Goal: Information Seeking & Learning: Learn about a topic

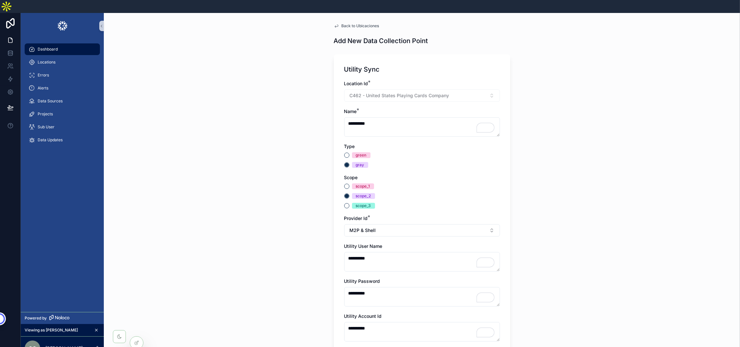
scroll to position [102, 0]
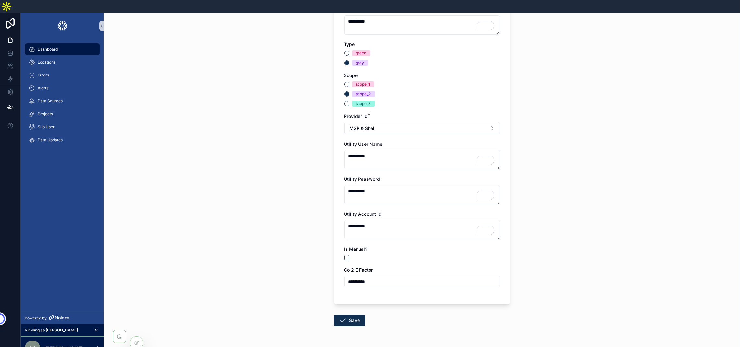
click at [57, 47] on span "Dashboard" at bounding box center [48, 49] width 20 height 5
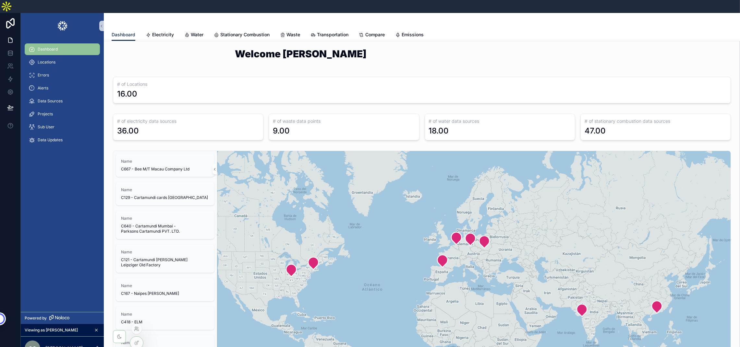
click at [137, 331] on icon at bounding box center [136, 329] width 5 height 5
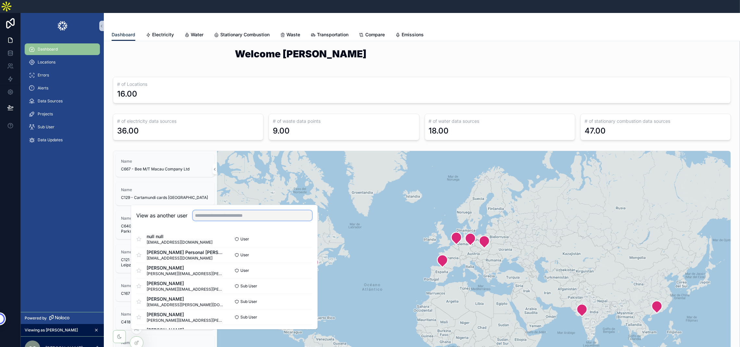
click at [216, 211] on input "text" at bounding box center [252, 216] width 119 height 10
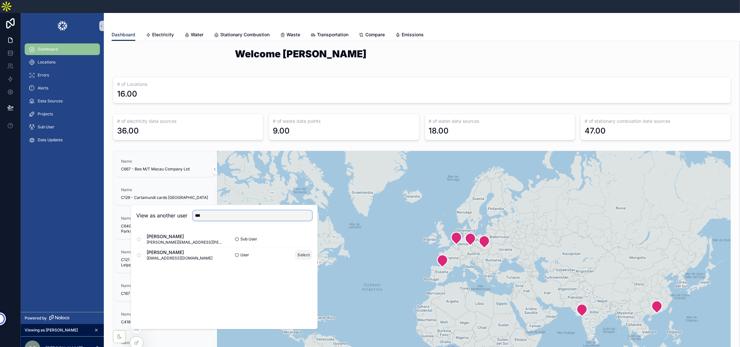
type input "***"
click at [308, 251] on button "Select" at bounding box center [303, 254] width 17 height 9
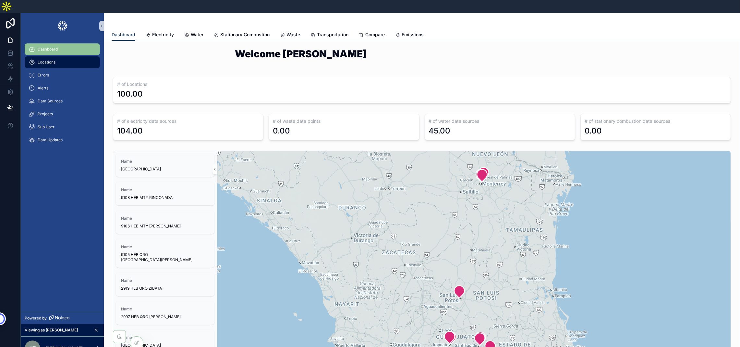
click at [85, 57] on div "Locations" at bounding box center [62, 62] width 67 height 10
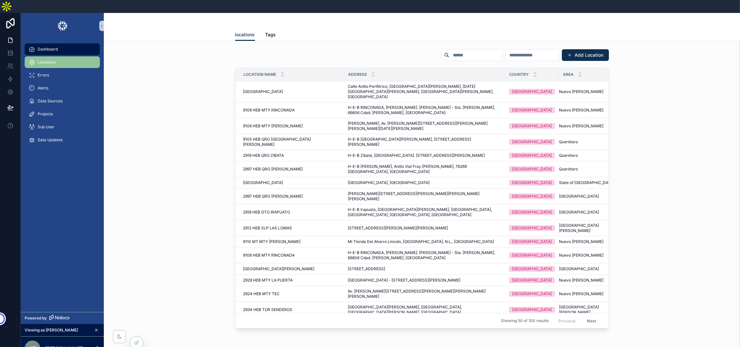
click at [85, 44] on div "Dashboard" at bounding box center [62, 49] width 67 height 10
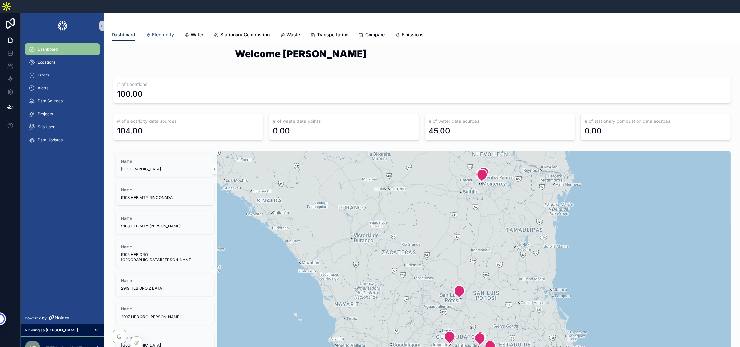
click at [162, 29] on link "Electricity" at bounding box center [160, 35] width 28 height 13
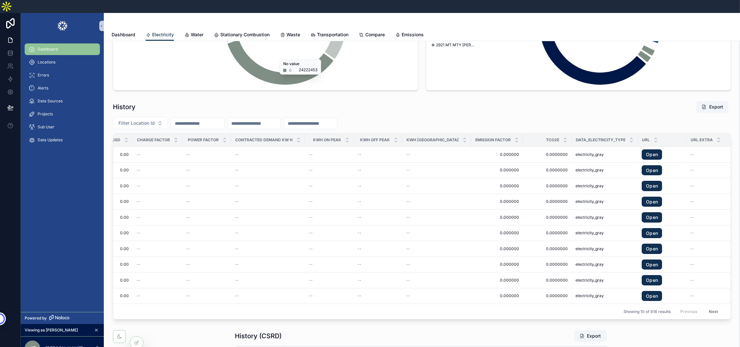
scroll to position [0, 591]
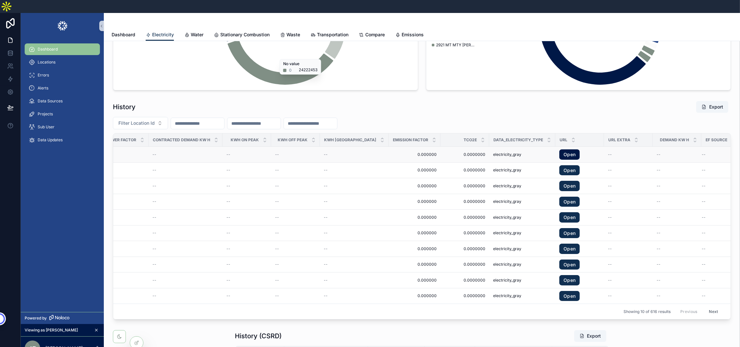
click at [559, 152] on link "Open" at bounding box center [569, 155] width 20 height 10
click at [559, 150] on link "Open" at bounding box center [569, 155] width 20 height 10
click at [138, 329] on icon at bounding box center [136, 329] width 5 height 5
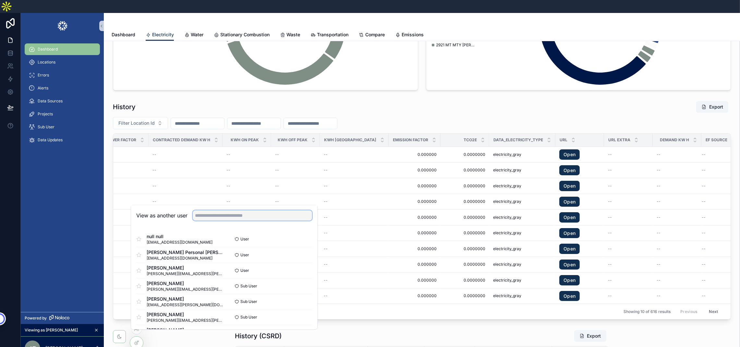
click at [252, 211] on input "text" at bounding box center [252, 216] width 119 height 10
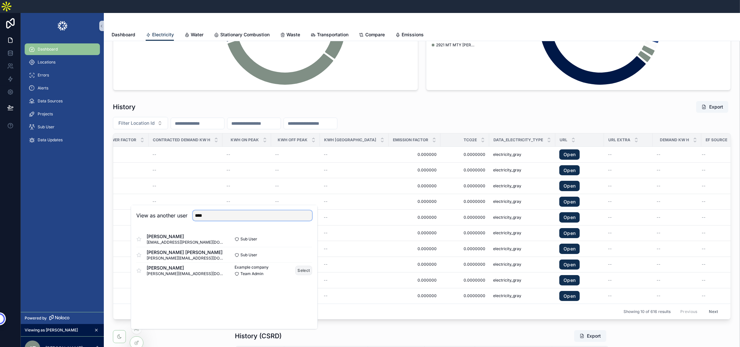
type input "****"
click at [301, 266] on button "Select" at bounding box center [303, 270] width 17 height 9
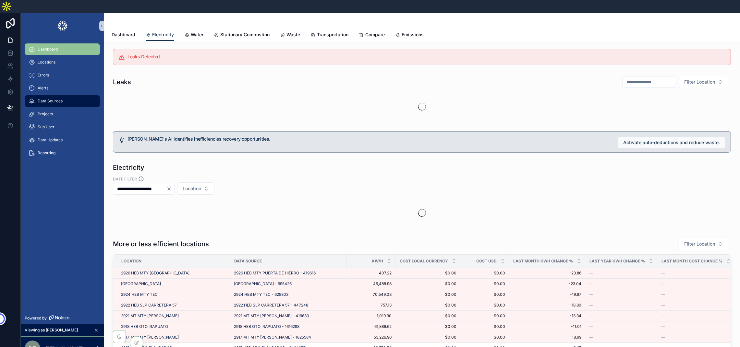
click at [53, 96] on div "Data Sources" at bounding box center [62, 101] width 67 height 10
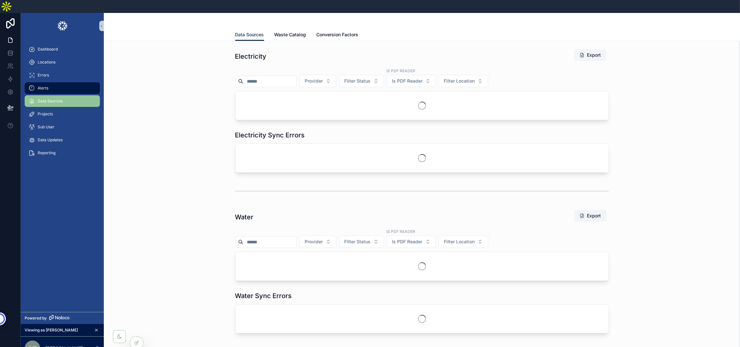
click at [50, 83] on div "Alerts" at bounding box center [62, 88] width 67 height 10
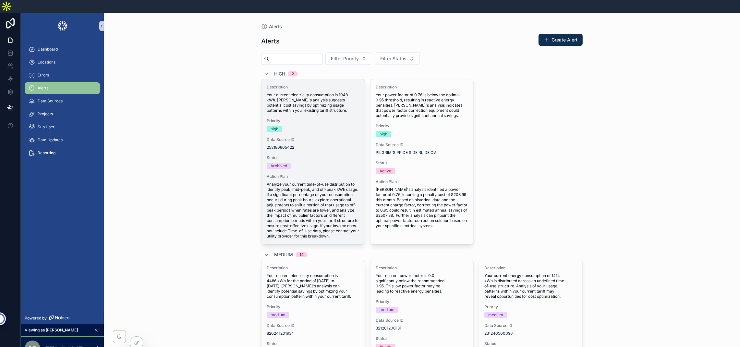
click at [311, 100] on div "Description Your current electricity consumption is 1048 kWh. [PERSON_NAME]'s a…" at bounding box center [312, 161] width 103 height 165
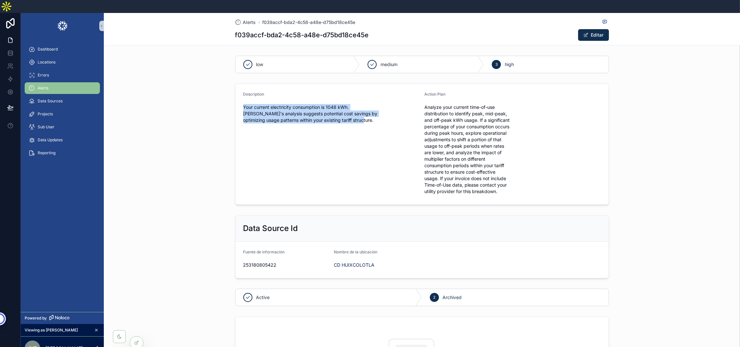
drag, startPoint x: 358, startPoint y: 110, endPoint x: 233, endPoint y: 94, distance: 126.6
click at [233, 94] on div "Description Your current electricity consumption is 1048 kWh. [PERSON_NAME]'s a…" at bounding box center [422, 144] width 636 height 127
copy span "Your current electricity consumption is 1048 kWh. [PERSON_NAME]'s analysis sugg…"
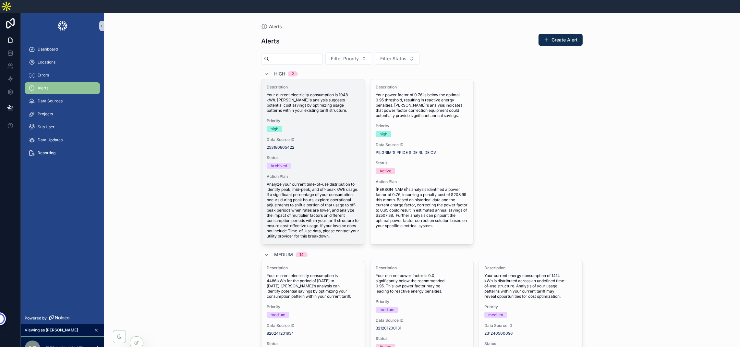
click at [300, 188] on span "Analyze your current time-of-use distribution to identify peak, mid-peak, and o…" at bounding box center [313, 210] width 93 height 57
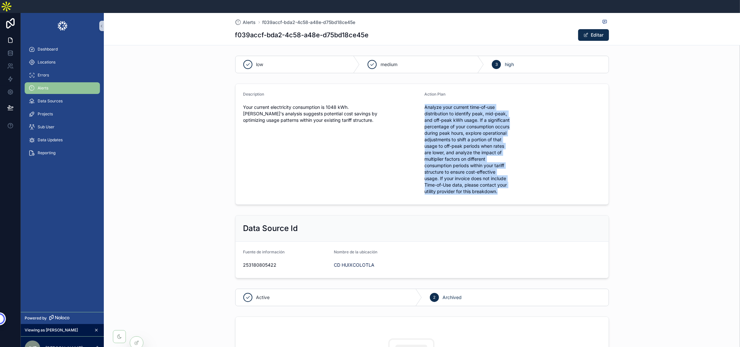
drag, startPoint x: 451, startPoint y: 187, endPoint x: 422, endPoint y: 89, distance: 101.4
click at [422, 89] on form "Description Your current electricity consumption is 1048 kWh. [PERSON_NAME]'s a…" at bounding box center [422, 144] width 373 height 121
copy span "Analyze your current time-of-use distribution to identify peak, mid-peak, and o…"
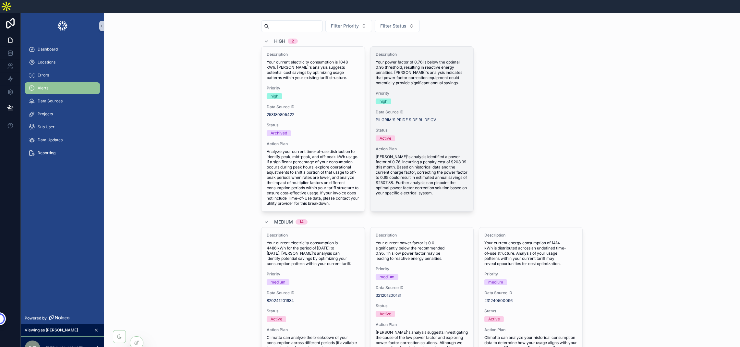
scroll to position [49, 0]
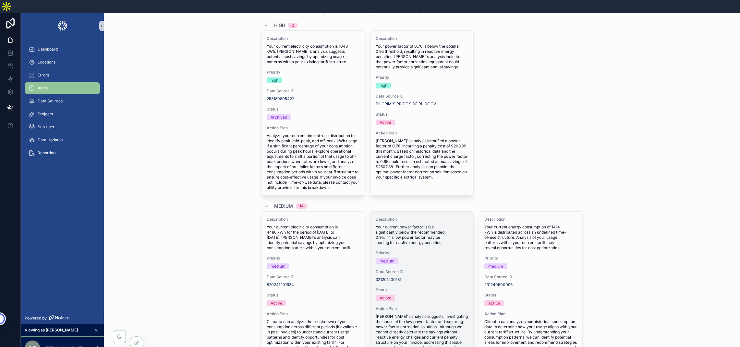
click at [440, 225] on span "Your current power factor is 0.0, significantly below the recommended 0.95. Thi…" at bounding box center [422, 235] width 93 height 21
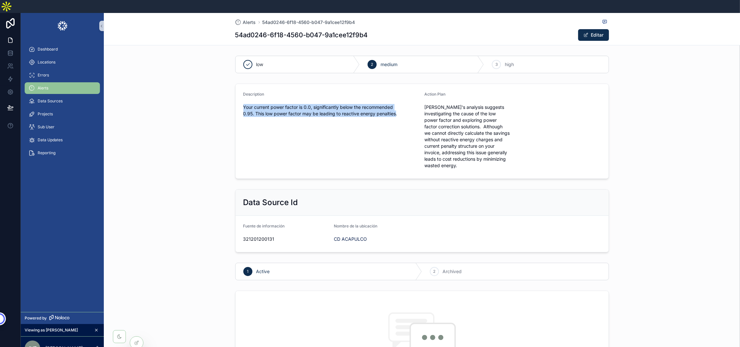
drag, startPoint x: 397, startPoint y: 103, endPoint x: 239, endPoint y: 94, distance: 158.2
click at [239, 94] on form "Description Your current power factor is 0.0, significantly below the recommend…" at bounding box center [422, 131] width 373 height 95
copy span "Your current power factor is 0.0, significantly below the recommended 0.95. Thi…"
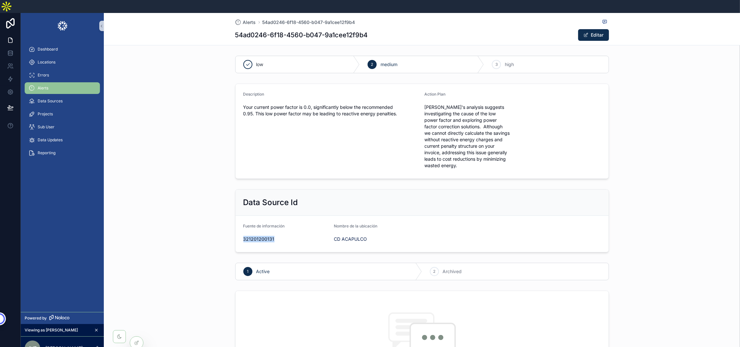
drag, startPoint x: 284, startPoint y: 225, endPoint x: 238, endPoint y: 233, distance: 46.1
click at [238, 233] on form "Fuente de información 321201200131 Nombre de la ubicación CD [GEOGRAPHIC_DATA]" at bounding box center [422, 234] width 373 height 36
copy span "321201200131"
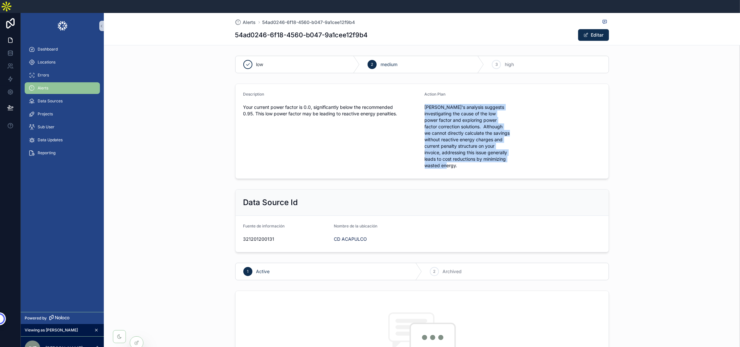
drag, startPoint x: 424, startPoint y: 94, endPoint x: 495, endPoint y: 154, distance: 92.6
click at [495, 154] on span "[PERSON_NAME]'s analysis suggests investigating the cause of the low power fact…" at bounding box center [468, 136] width 86 height 65
copy span "[PERSON_NAME]'s analysis suggests investigating the cause of the low power fact…"
